Goal: Use online tool/utility: Utilize a website feature to perform a specific function

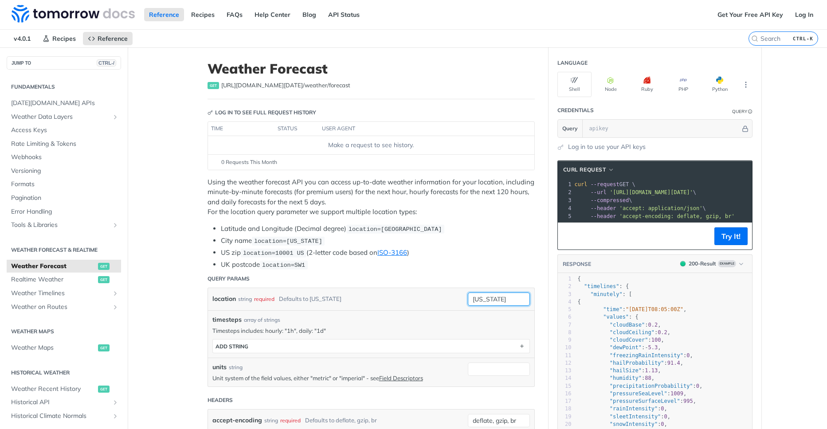
click at [506, 297] on input "[US_STATE]" at bounding box center [499, 299] width 62 height 13
type input "KBang"
click at [384, 353] on section "ADD string" at bounding box center [370, 346] width 317 height 14
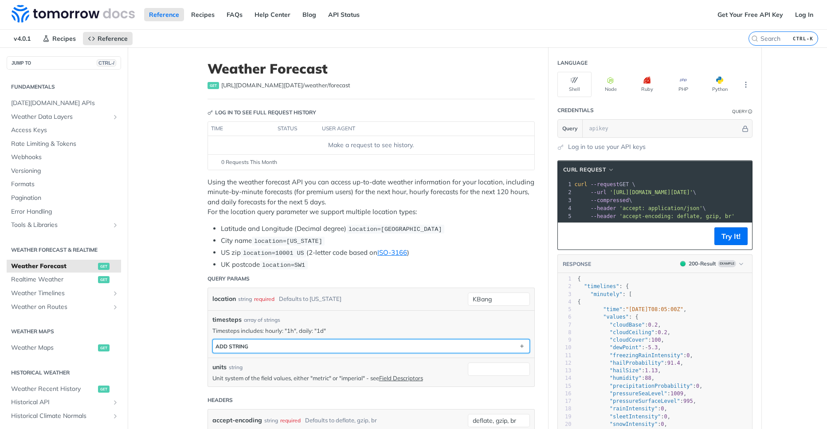
click at [388, 348] on button "ADD string" at bounding box center [371, 346] width 316 height 13
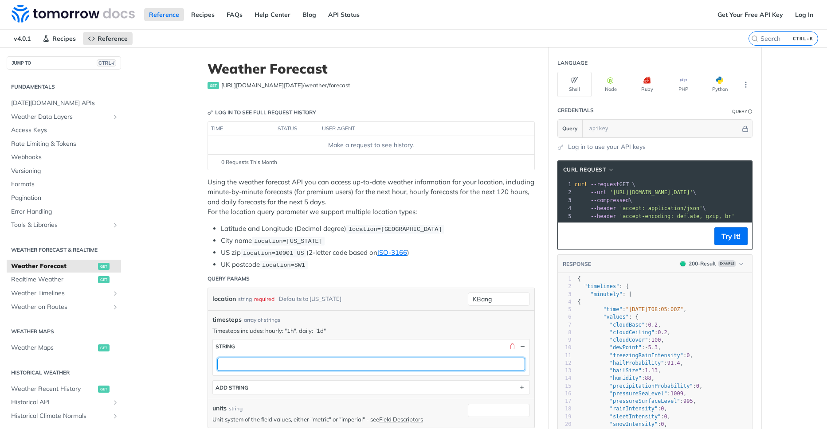
click at [402, 363] on input "text" at bounding box center [371, 364] width 308 height 13
type input "1d"
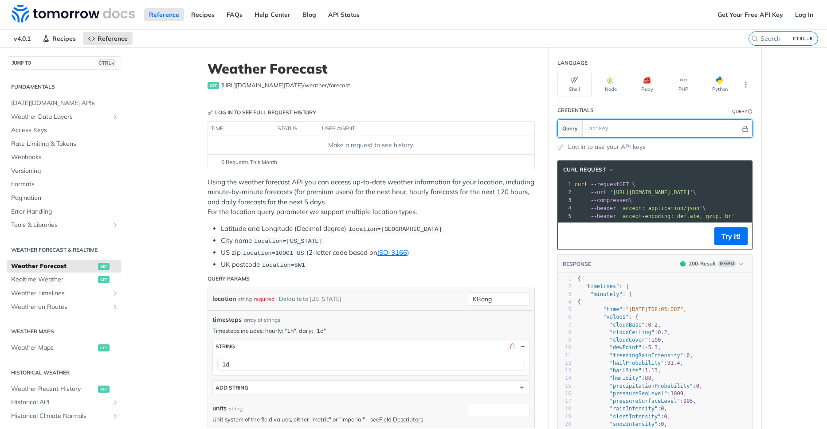
click at [621, 134] on input "text" at bounding box center [663, 129] width 156 height 18
paste input "CWMOVy5xZzMg6AGxeNNrg6DHw9JJLy9h"
type input "CWMOVy5xZzMg6AGxeNNrg6DHw9JJLy9h"
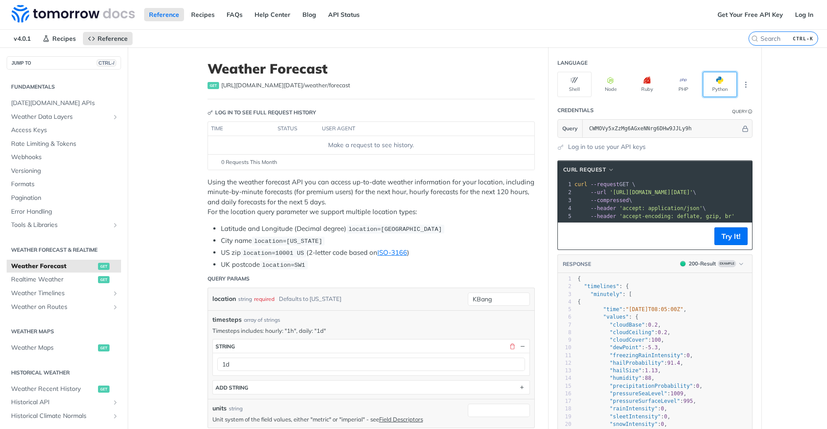
click at [716, 89] on button "Python" at bounding box center [720, 84] width 34 height 25
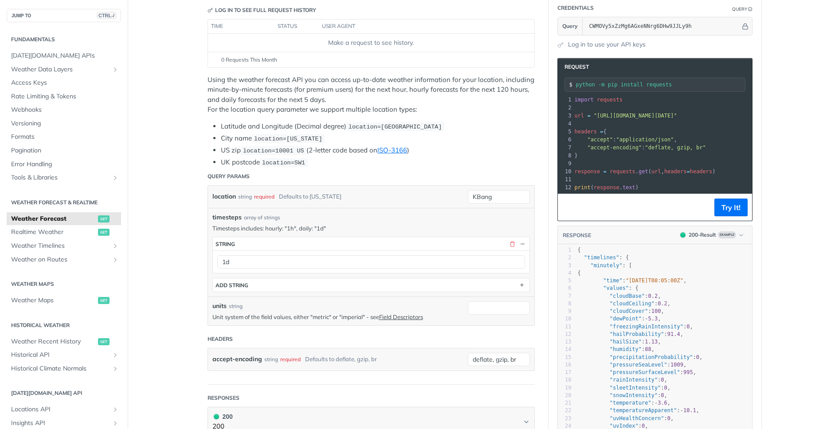
scroll to position [106, 0]
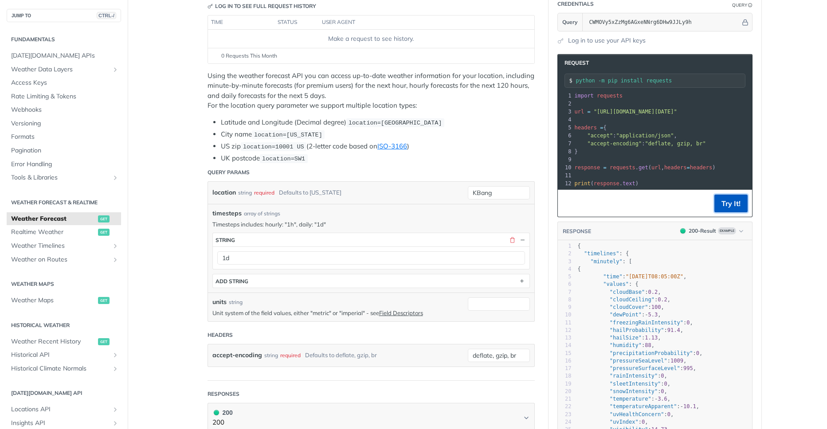
click at [729, 206] on button "Try It!" at bounding box center [730, 204] width 33 height 18
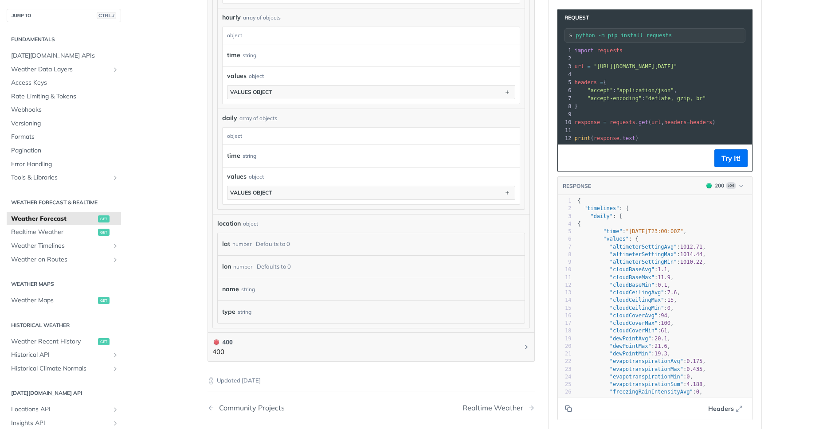
scroll to position [851, 0]
